Goal: Task Accomplishment & Management: Use online tool/utility

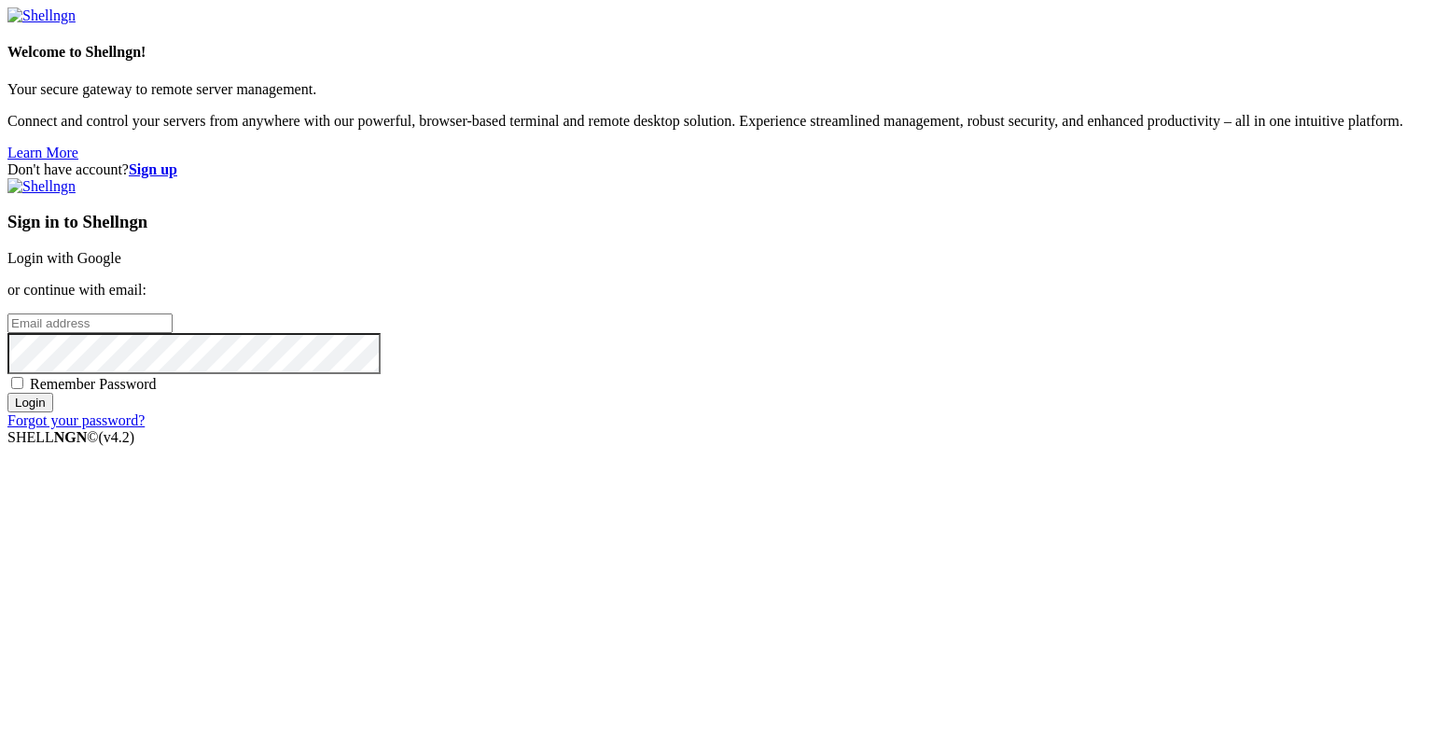
click at [173, 333] on input "email" at bounding box center [89, 323] width 165 height 20
click at [121, 266] on link "Login with Google" at bounding box center [64, 258] width 114 height 16
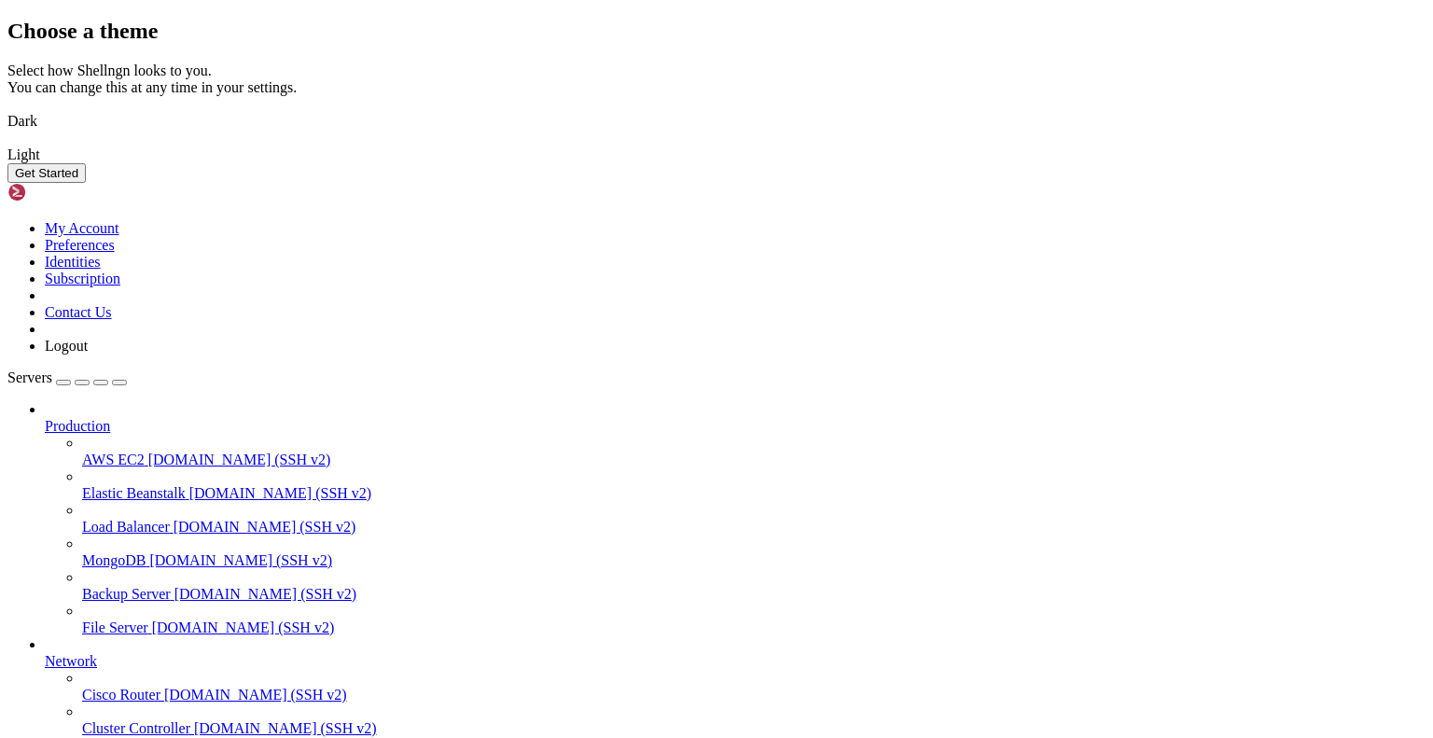
click at [7, 143] on img at bounding box center [7, 143] width 0 height 0
click at [86, 183] on button "Get Started" at bounding box center [46, 173] width 78 height 20
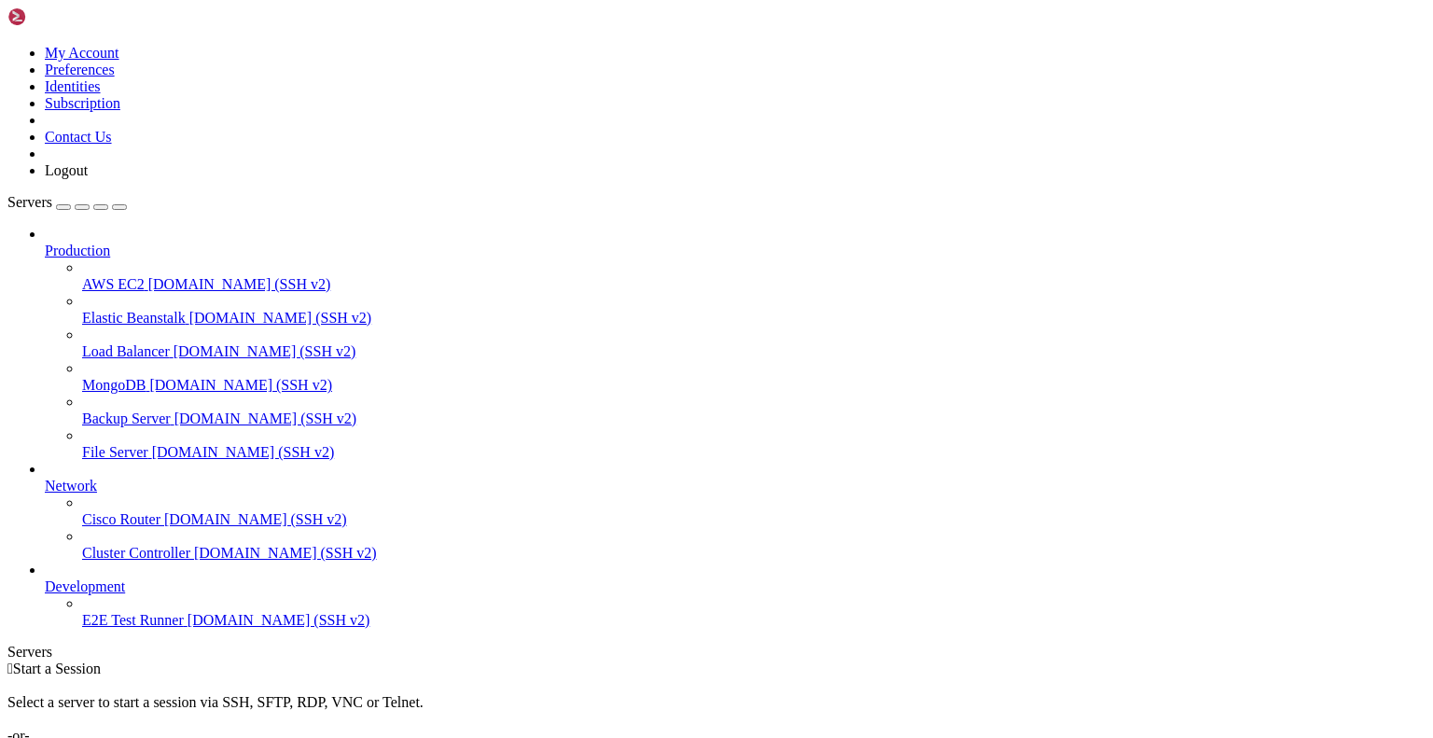
click at [148, 276] on span "[DOMAIN_NAME] (SSH v2)" at bounding box center [239, 284] width 183 height 16
